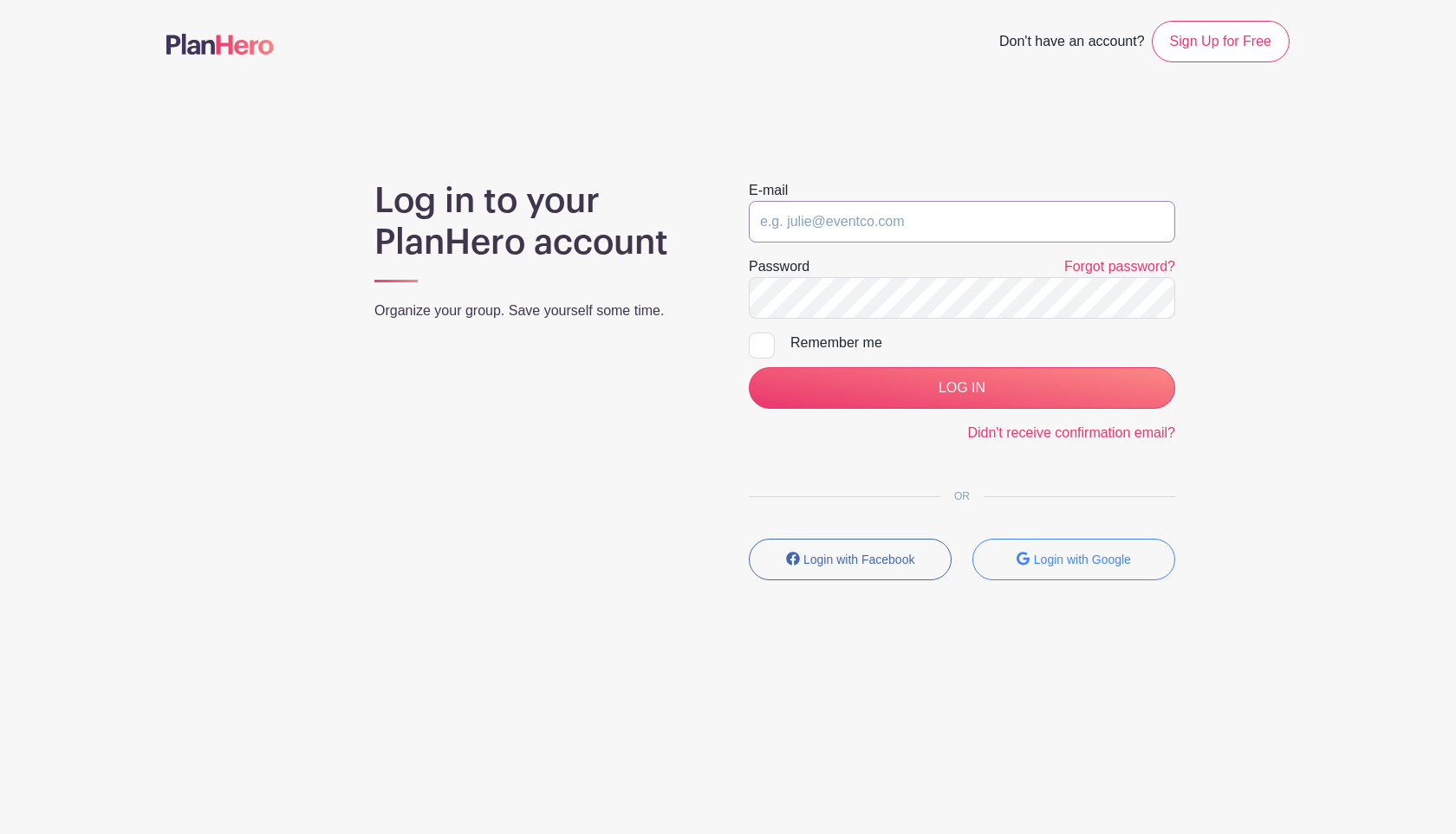
click at [885, 228] on input "email" at bounding box center [962, 221] width 427 height 41
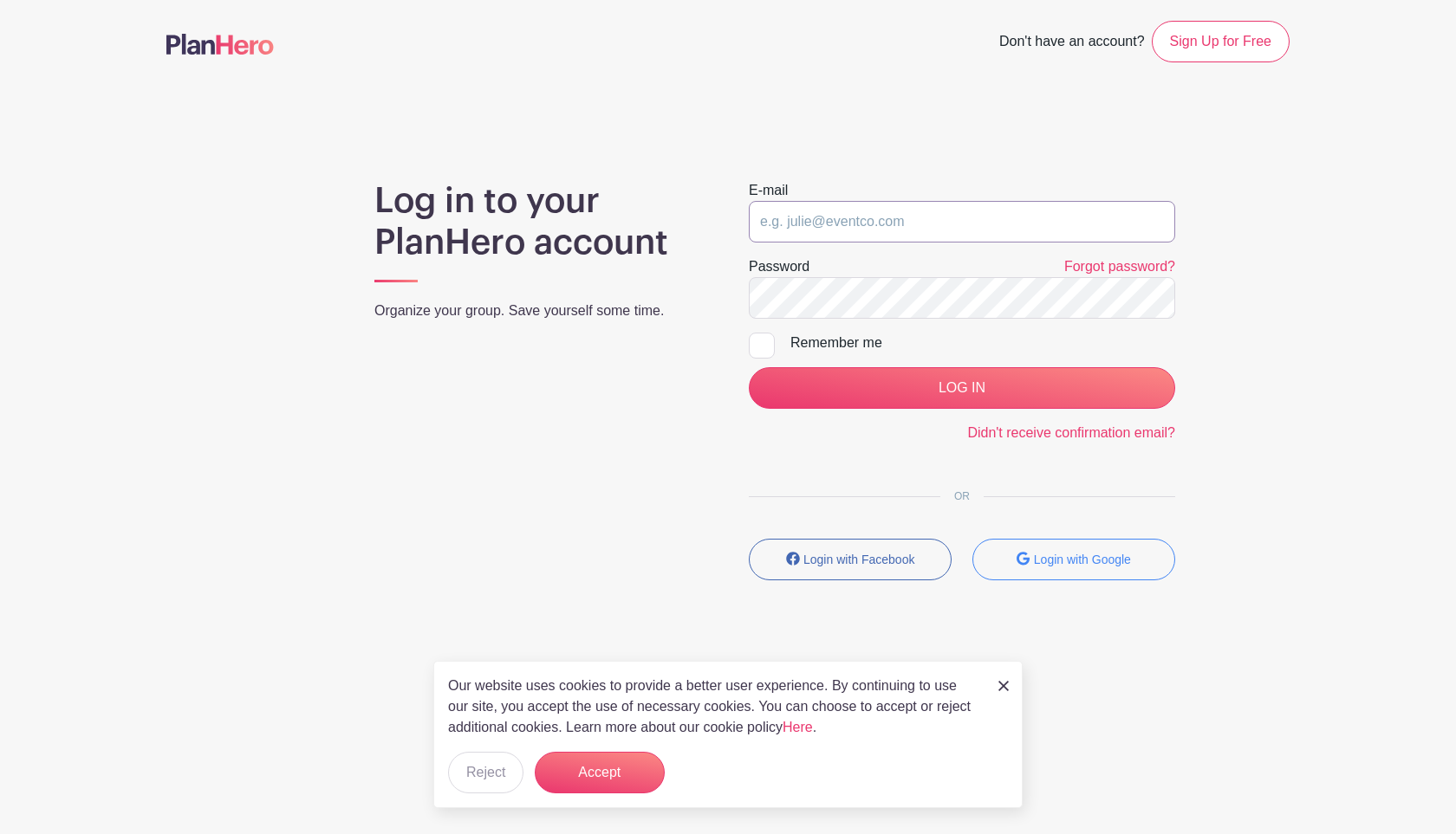
type input "farzam@planhero.com"
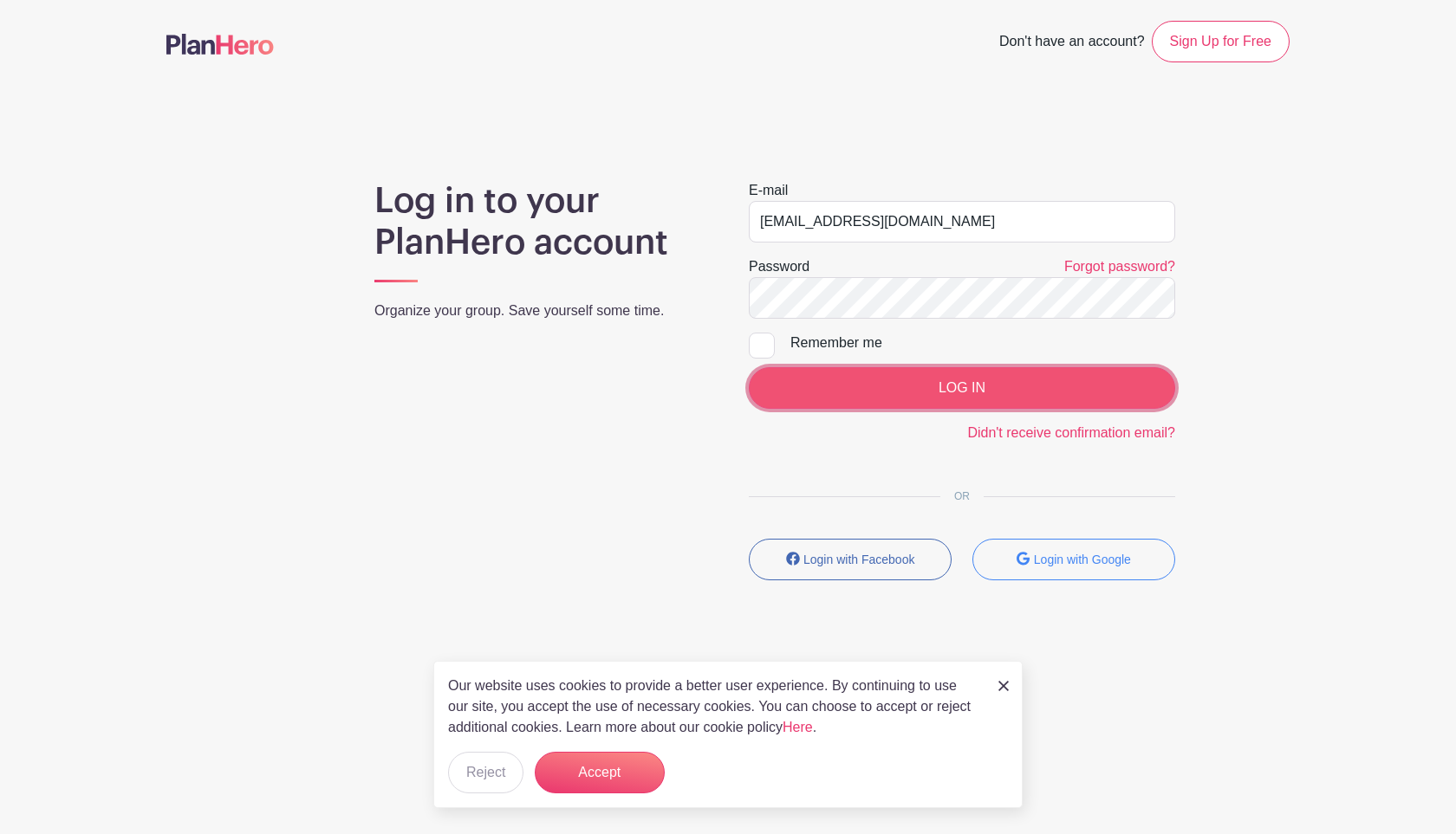
click at [923, 393] on input "LOG IN" at bounding box center [962, 388] width 427 height 41
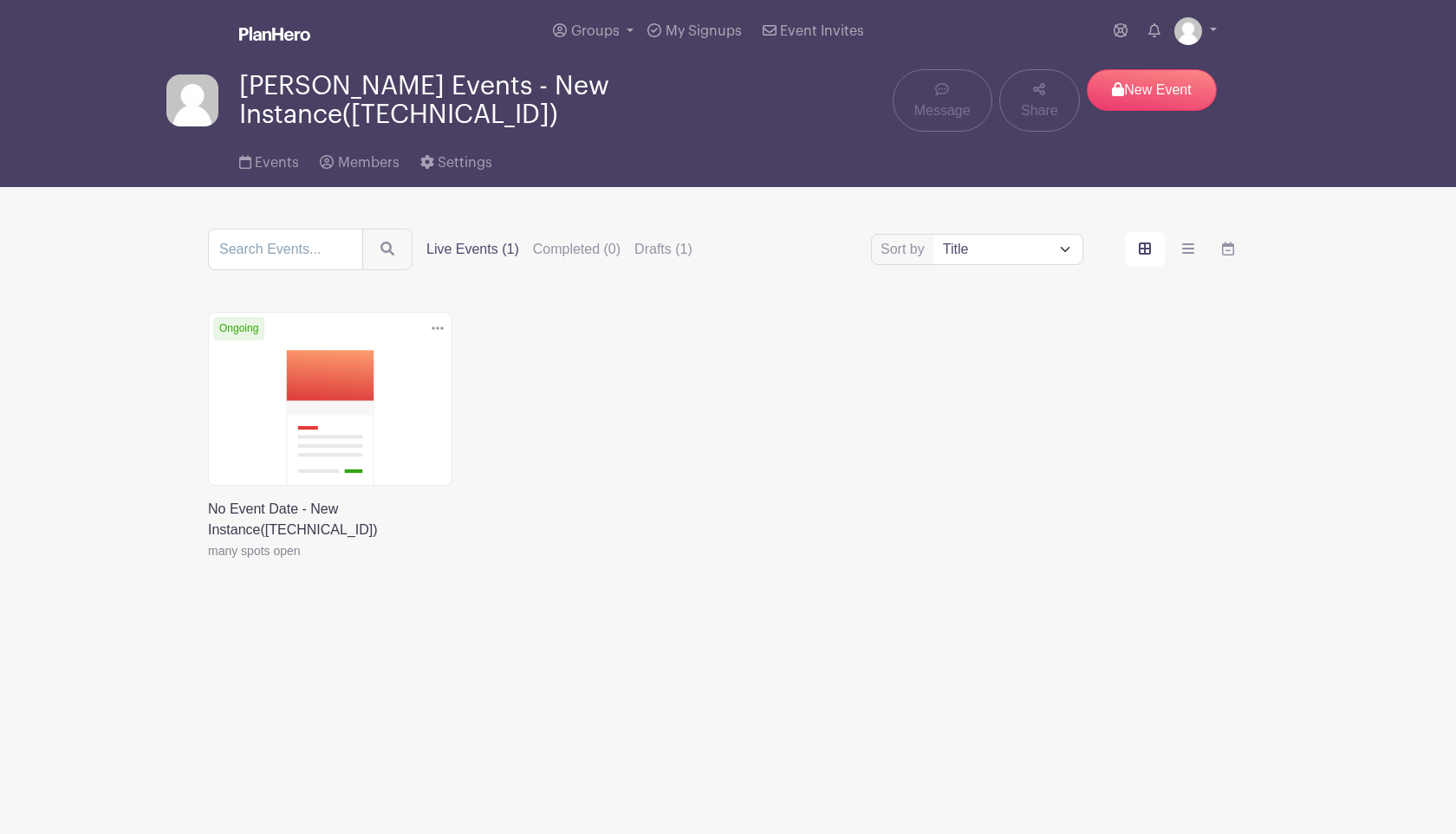
click at [1191, 49] on div "Groups All Groups Farzam's Events - New Instance([TECHNICAL_ID]) The [GEOGRAPHI…" at bounding box center [763, 31] width 906 height 62
click at [1191, 35] on img at bounding box center [1188, 31] width 28 height 28
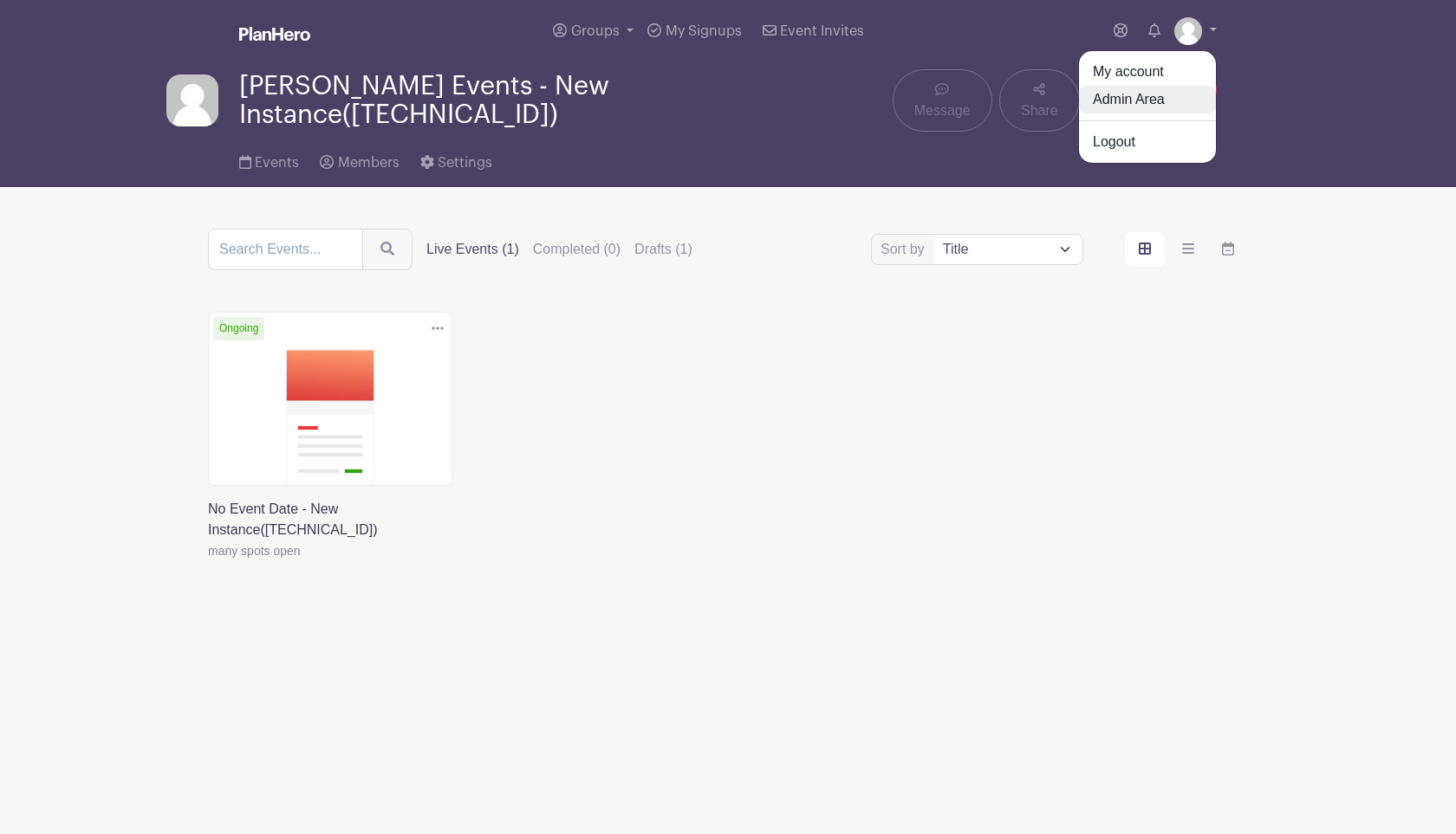
click at [1177, 90] on link "Admin Area" at bounding box center [1147, 99] width 137 height 28
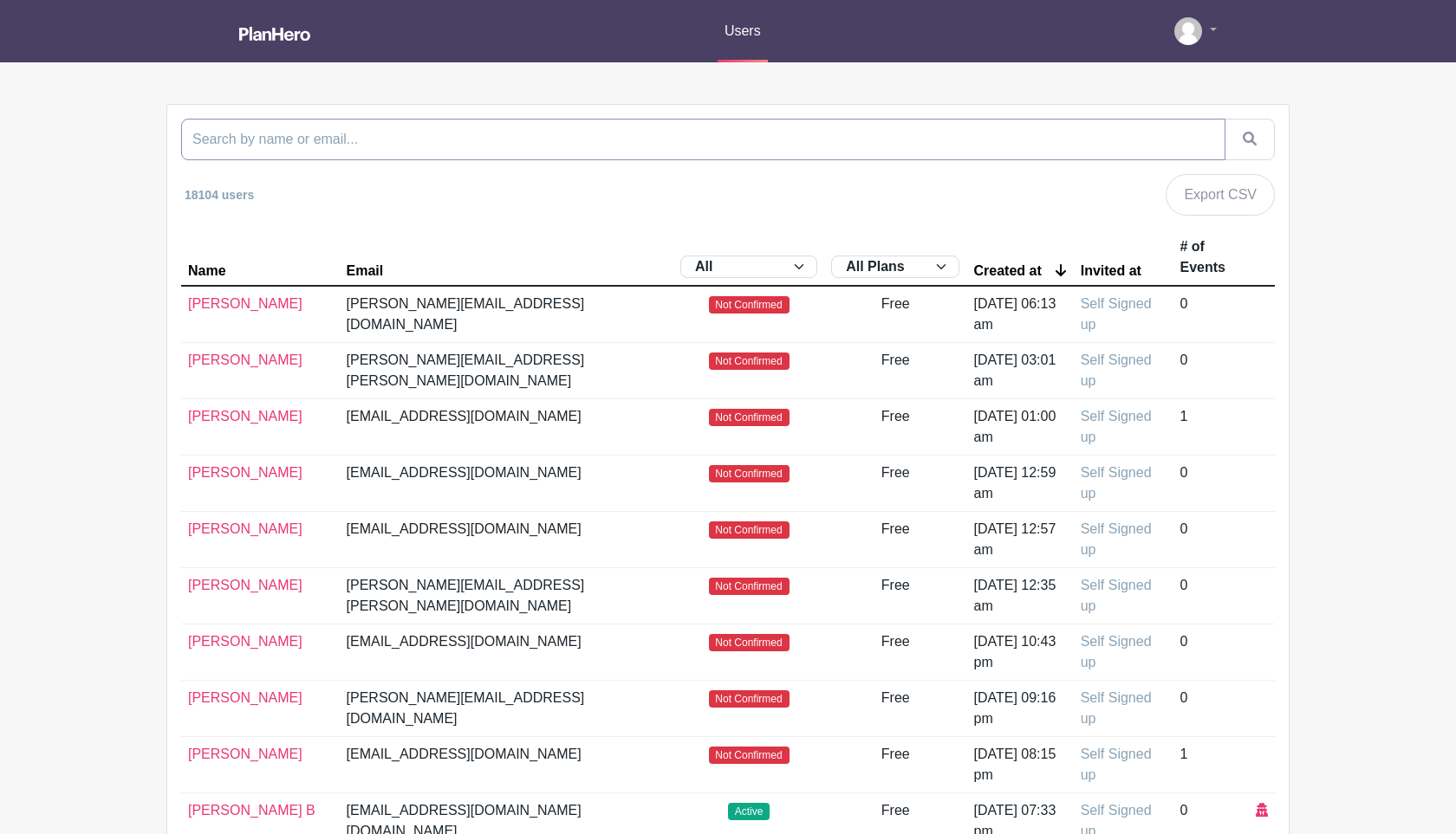
click at [592, 149] on input "search" at bounding box center [703, 139] width 1044 height 41
paste input "[PERSON_NAME][EMAIL_ADDRESS][PERSON_NAME][DOMAIN_NAME]"
type input "[PERSON_NAME][EMAIL_ADDRESS][PERSON_NAME][DOMAIN_NAME]"
click at [1225, 119] on button "submit" at bounding box center [1250, 139] width 50 height 41
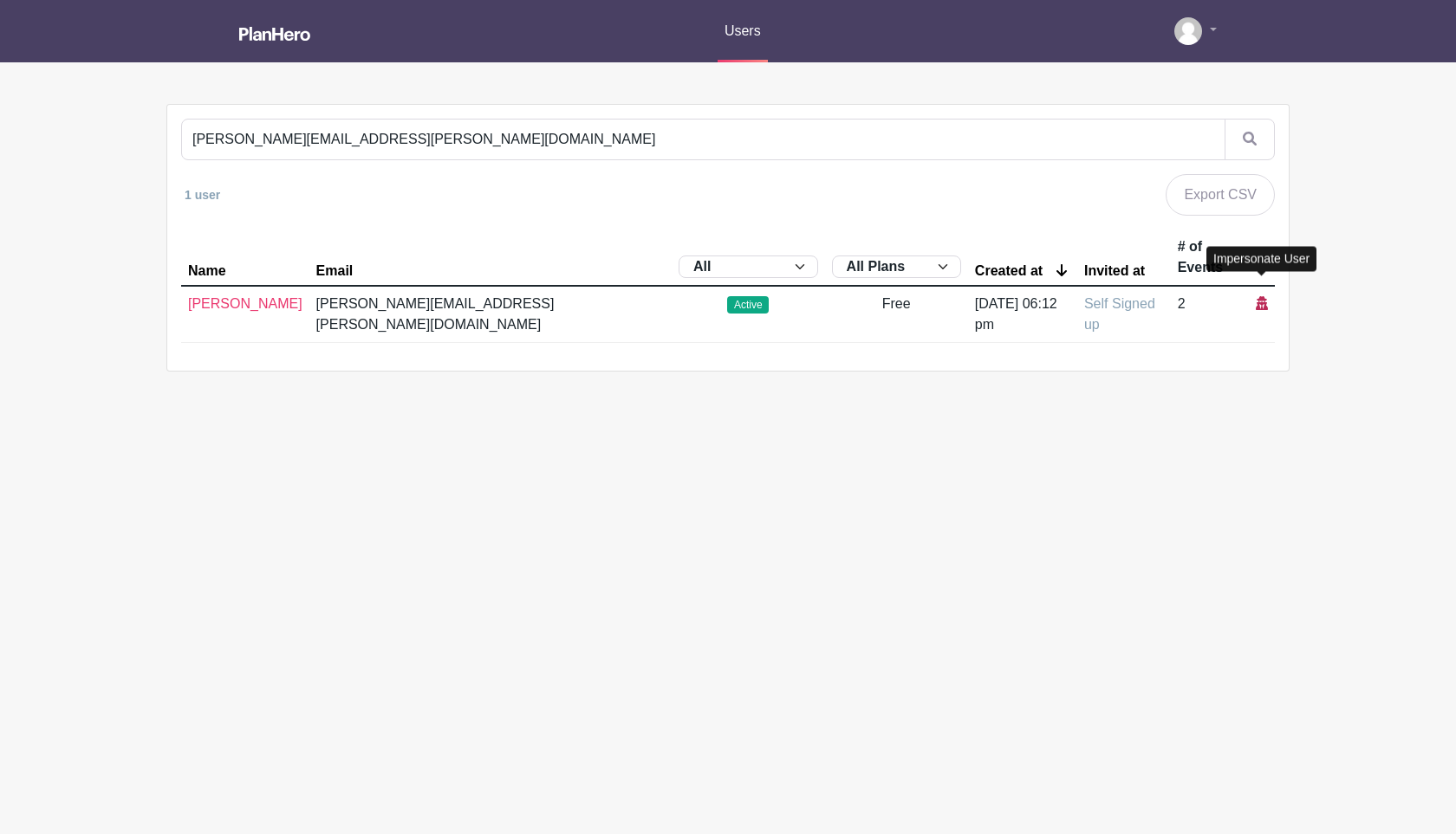
click at [1263, 296] on icon at bounding box center [1261, 302] width 12 height 13
